Goal: Information Seeking & Learning: Learn about a topic

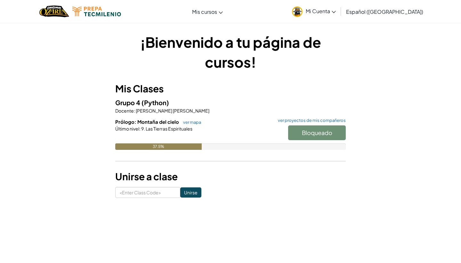
click at [312, 130] on div "Bloqueado" at bounding box center [314, 134] width 64 height 18
click at [180, 149] on div "37.5%" at bounding box center [158, 146] width 86 height 6
click at [180, 129] on span "Las Tierras Espirituales" at bounding box center [168, 129] width 47 height 6
click at [186, 123] on link "ver mapa" at bounding box center [190, 121] width 21 height 5
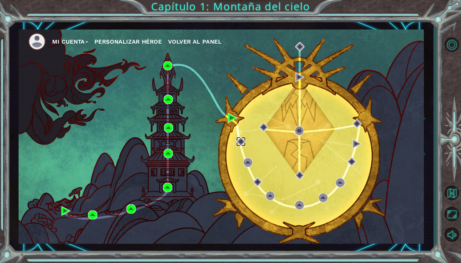
click at [239, 139] on img at bounding box center [240, 141] width 9 height 9
click at [301, 77] on img at bounding box center [300, 76] width 9 height 9
click at [301, 127] on img at bounding box center [299, 130] width 9 height 9
click at [295, 176] on img at bounding box center [299, 174] width 9 height 9
click at [252, 163] on img at bounding box center [247, 162] width 9 height 9
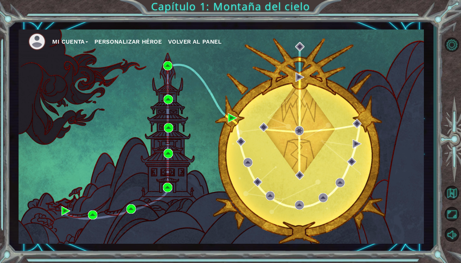
click at [263, 191] on div "Mi Cuenta Personalizar héroe Volver al panel" at bounding box center [222, 136] width 406 height 214
click at [267, 195] on img at bounding box center [270, 195] width 9 height 9
click at [256, 180] on img at bounding box center [257, 181] width 9 height 9
click at [242, 141] on img at bounding box center [240, 141] width 9 height 9
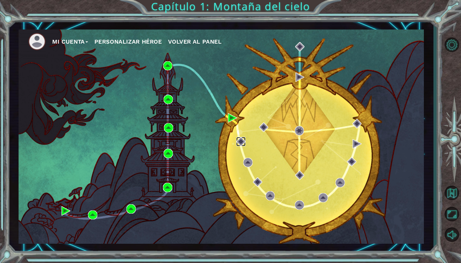
click at [242, 141] on img at bounding box center [240, 141] width 9 height 9
